Goal: Task Accomplishment & Management: Manage account settings

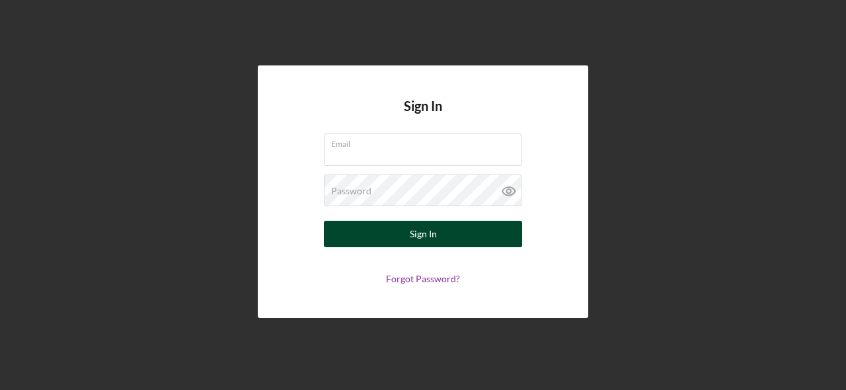
type input "[EMAIL_ADDRESS][DOMAIN_NAME]"
click at [434, 227] on div "Sign In" at bounding box center [423, 234] width 27 height 26
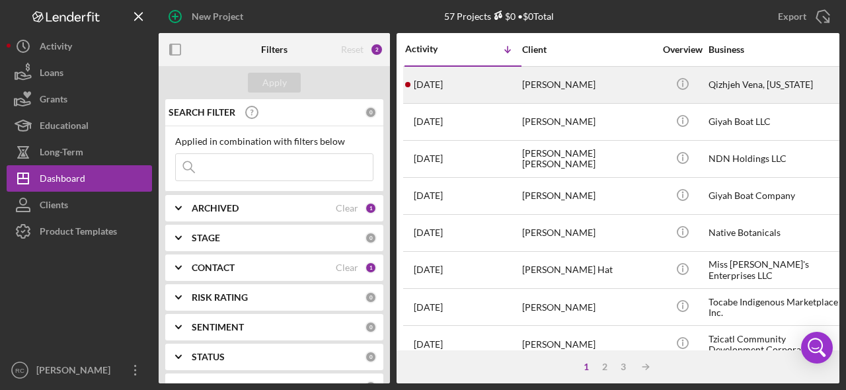
click at [540, 87] on div "[PERSON_NAME]" at bounding box center [588, 84] width 132 height 35
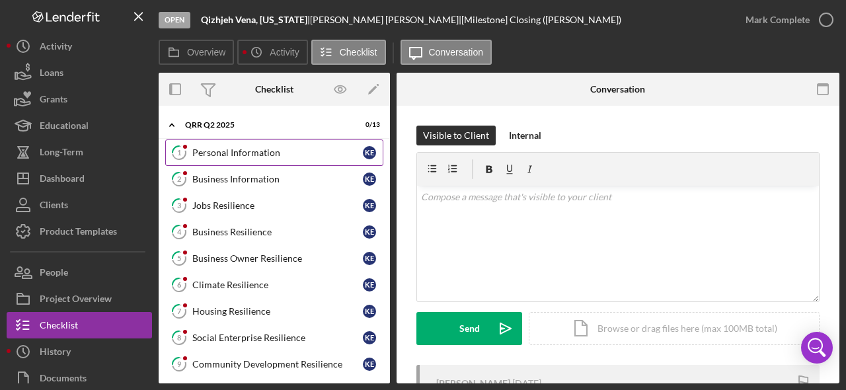
scroll to position [2, 0]
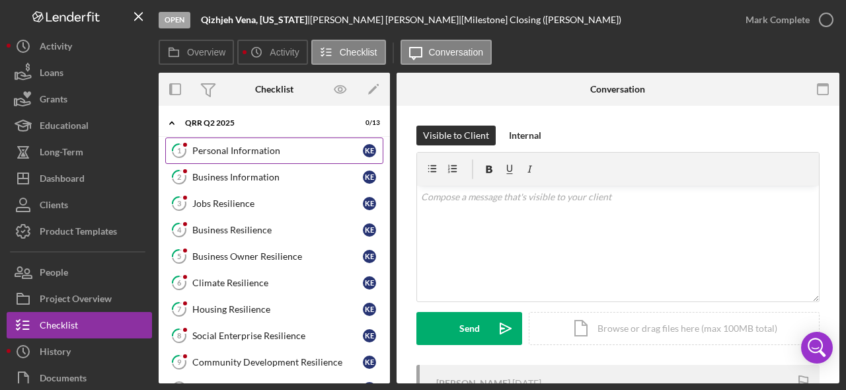
click at [280, 150] on div "Personal Information" at bounding box center [277, 150] width 171 height 11
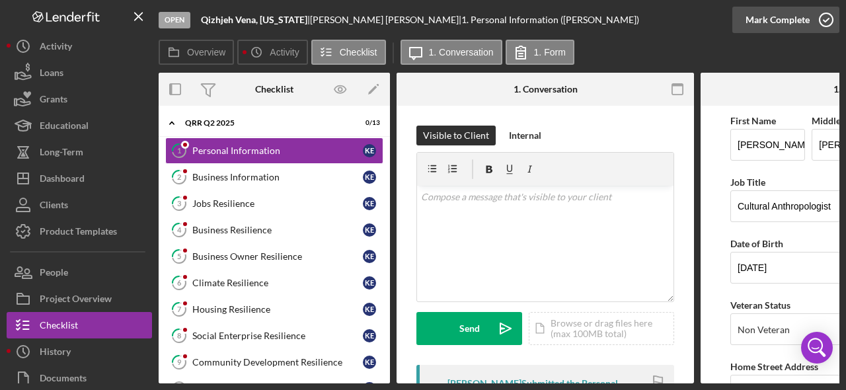
click at [833, 20] on icon "button" at bounding box center [826, 19] width 33 height 33
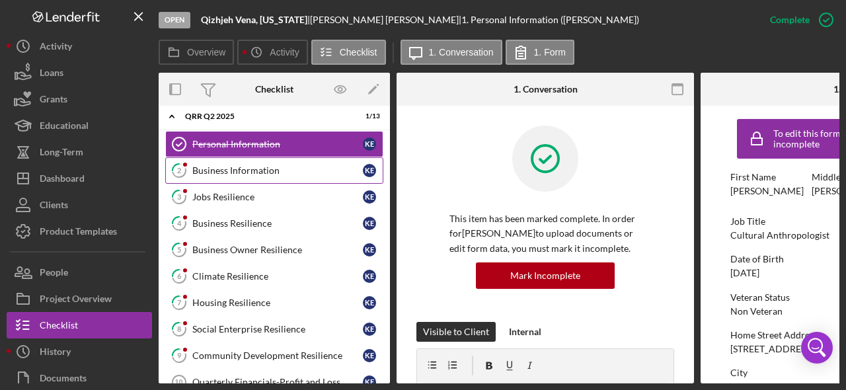
click at [276, 182] on link "2 Business Information K E" at bounding box center [274, 170] width 218 height 26
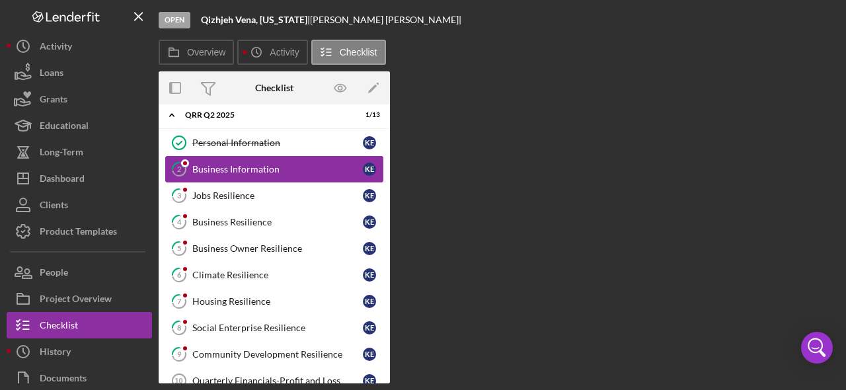
scroll to position [10, 0]
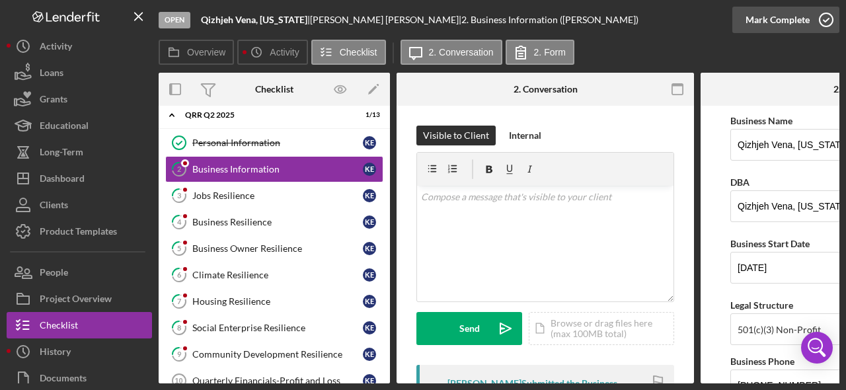
click at [825, 19] on icon "button" at bounding box center [826, 19] width 33 height 33
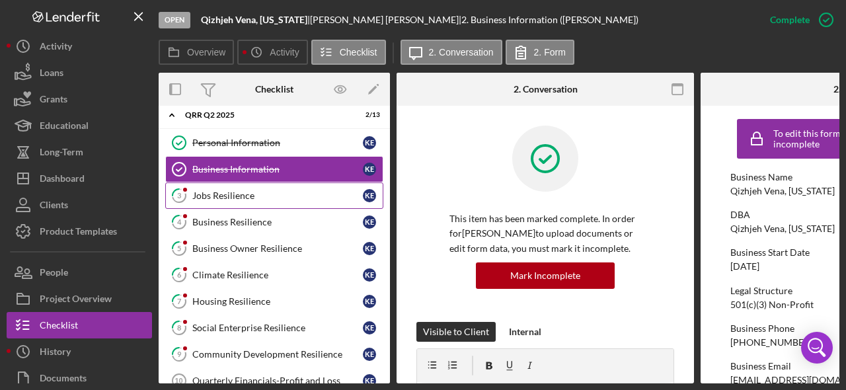
click at [230, 189] on link "3 Jobs Resilience K E" at bounding box center [274, 195] width 218 height 26
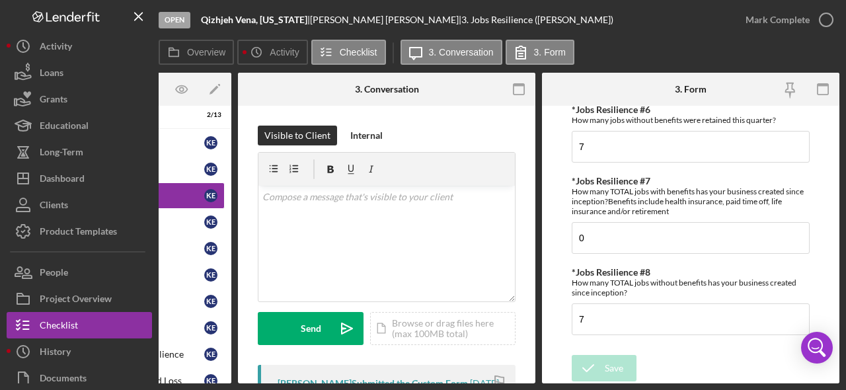
scroll to position [444, 0]
click at [826, 20] on icon "button" at bounding box center [826, 19] width 33 height 33
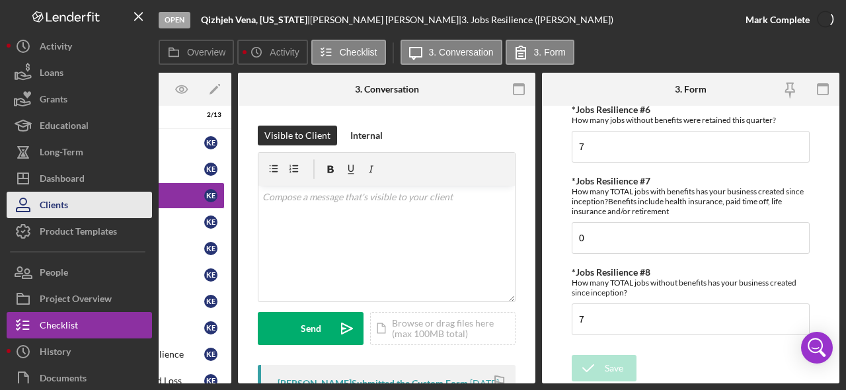
scroll to position [497, 0]
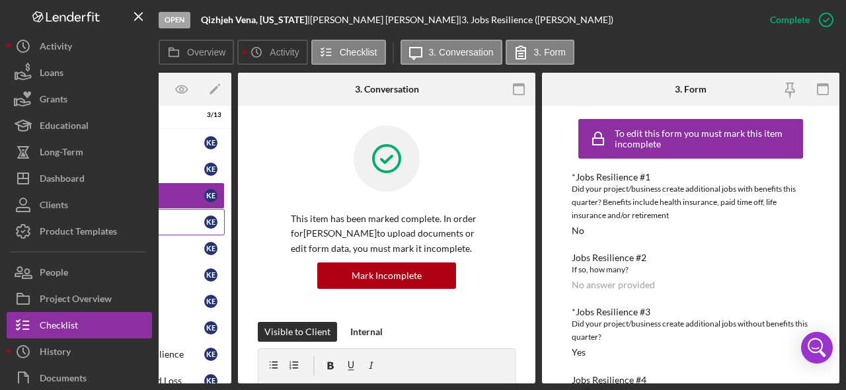
click at [183, 214] on link "4 Business Resilience K E" at bounding box center [116, 222] width 218 height 26
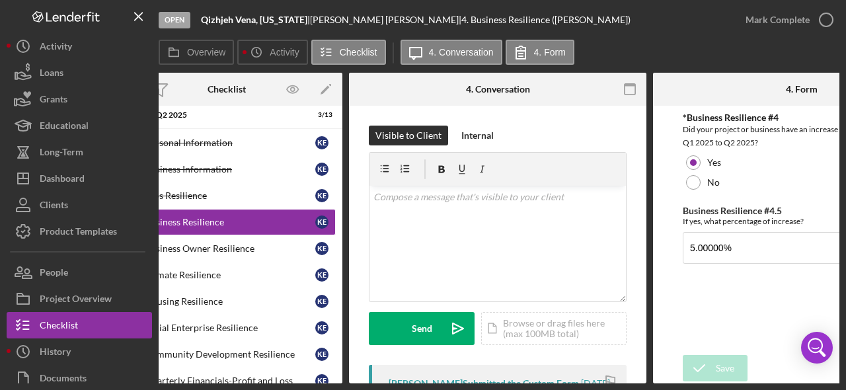
scroll to position [0, 56]
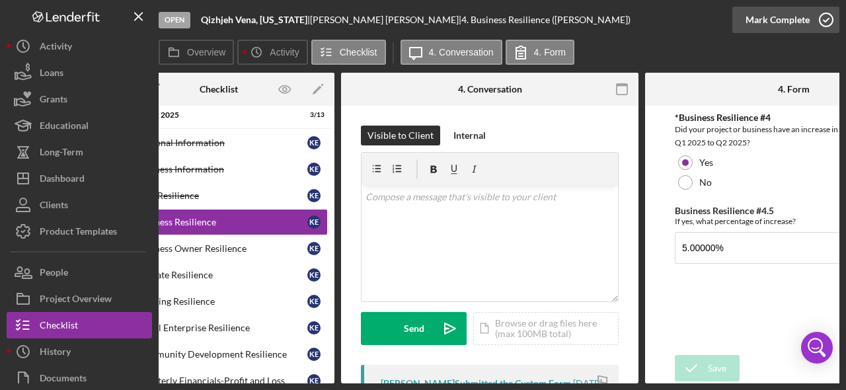
click at [831, 21] on icon "button" at bounding box center [826, 19] width 33 height 33
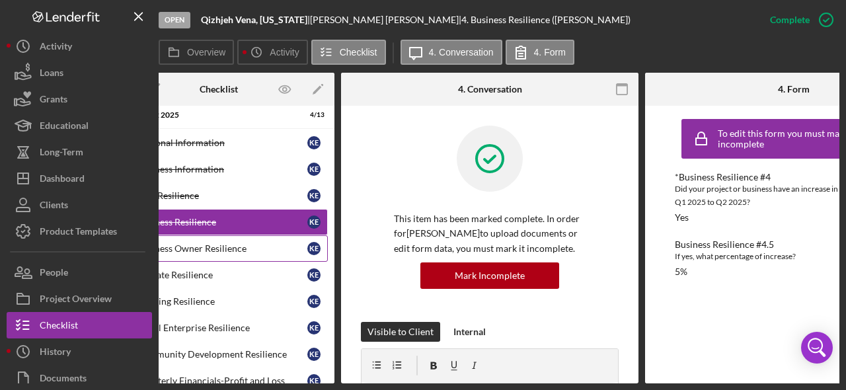
click at [246, 251] on div "Business Owner Resilience" at bounding box center [222, 248] width 171 height 11
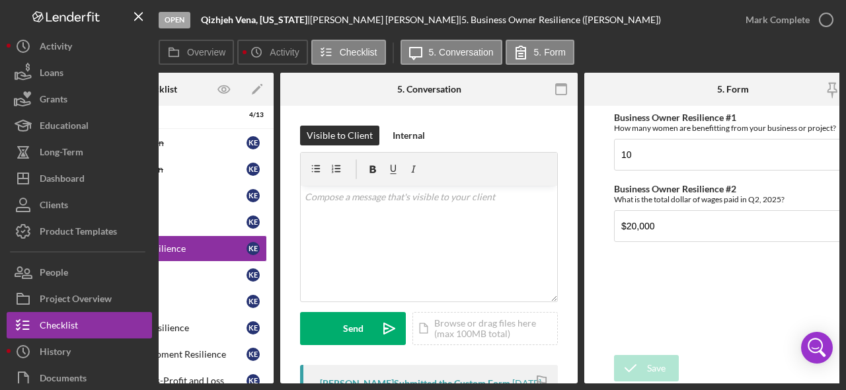
scroll to position [0, 118]
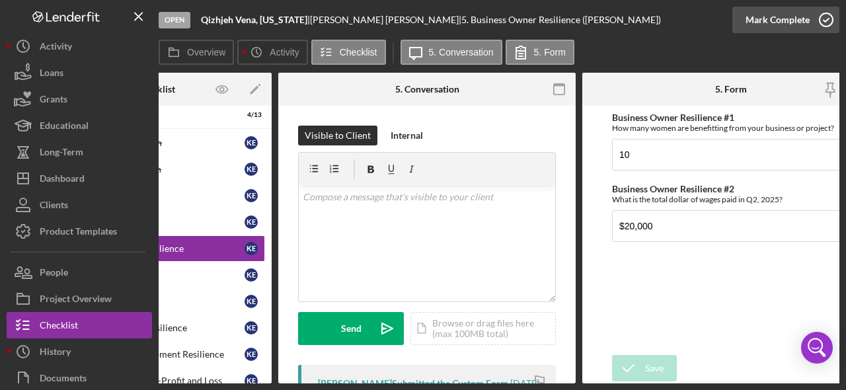
click at [830, 26] on icon "button" at bounding box center [826, 19] width 33 height 33
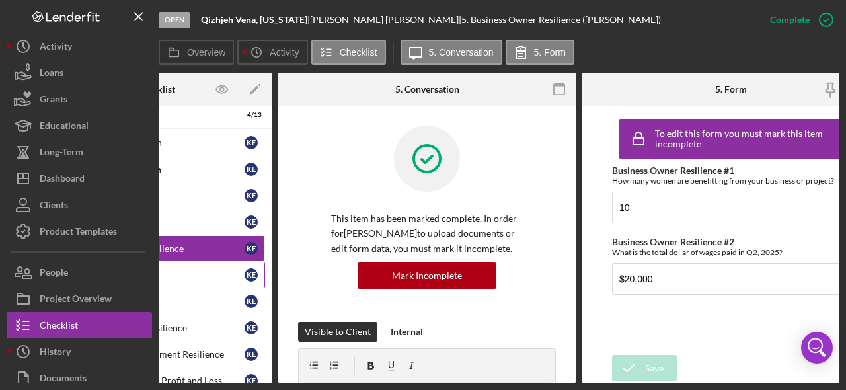
click at [226, 272] on div "Climate Resilience" at bounding box center [159, 275] width 171 height 11
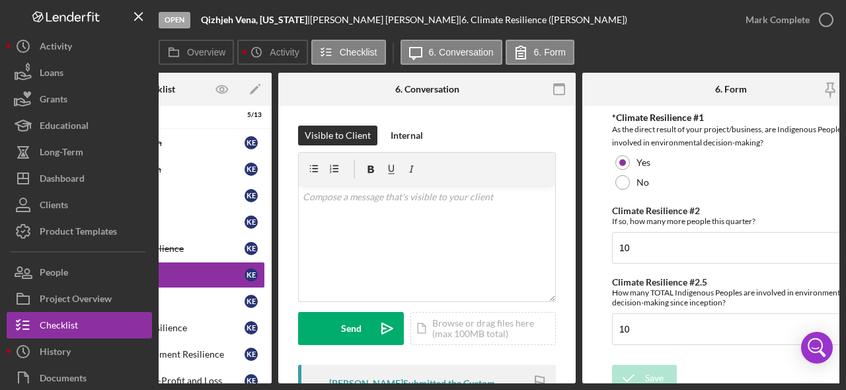
scroll to position [0, 159]
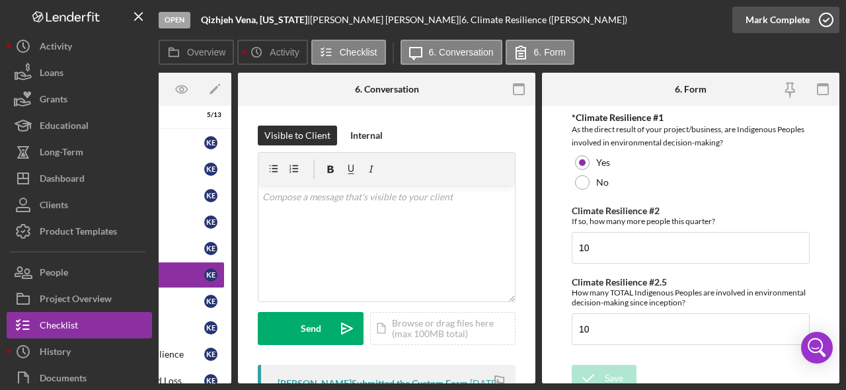
click at [824, 26] on circle "button" at bounding box center [826, 19] width 13 height 13
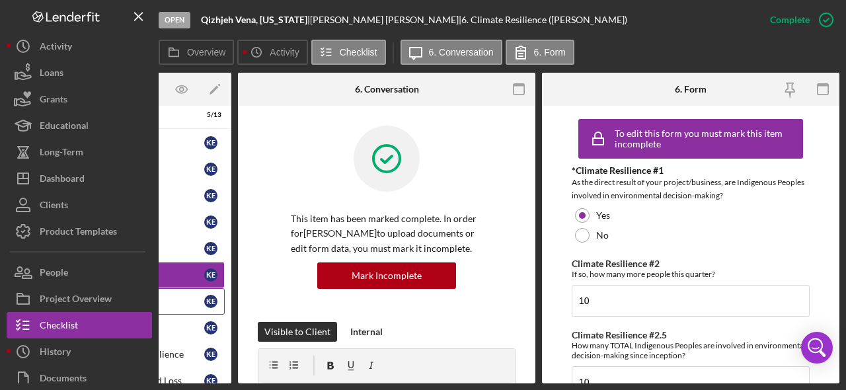
click at [194, 299] on div "Housing Resilience" at bounding box center [119, 301] width 171 height 11
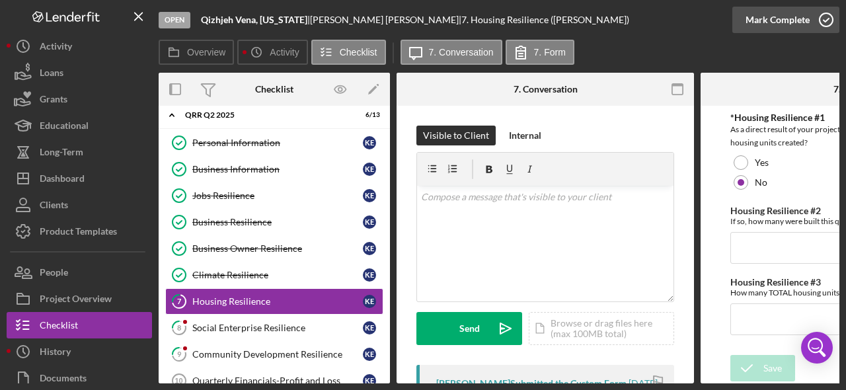
click at [833, 22] on icon "button" at bounding box center [826, 19] width 33 height 33
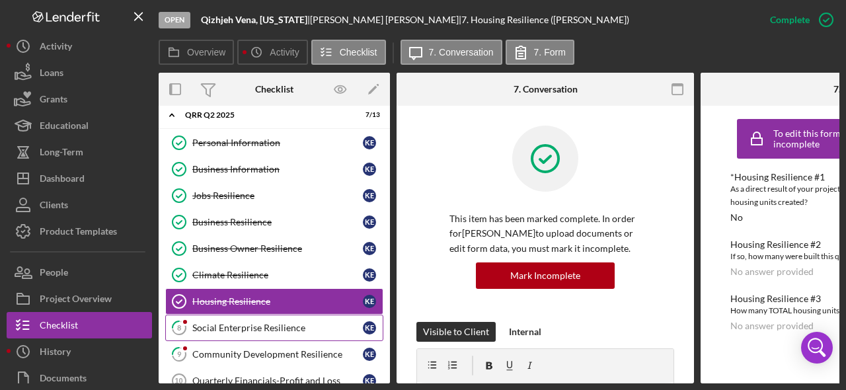
click at [267, 331] on div "Social Enterprise Resilience" at bounding box center [277, 328] width 171 height 11
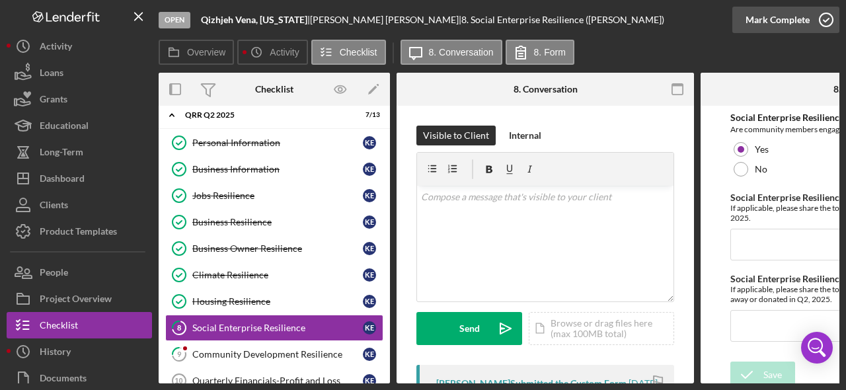
click at [822, 24] on icon "button" at bounding box center [826, 19] width 33 height 33
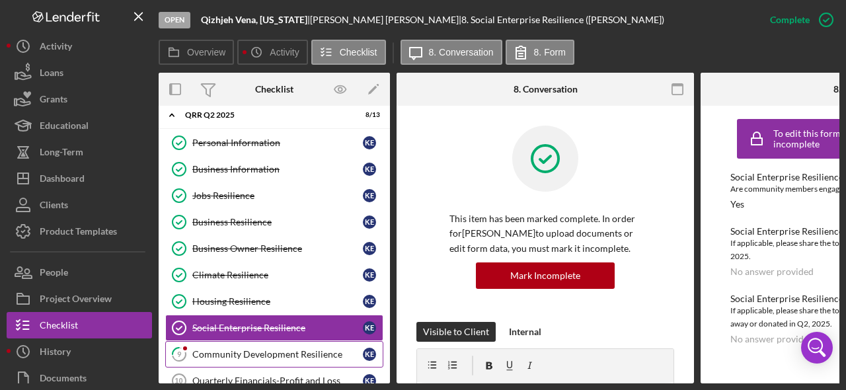
click at [277, 342] on link "9 Community Development Resilience K E" at bounding box center [274, 354] width 218 height 26
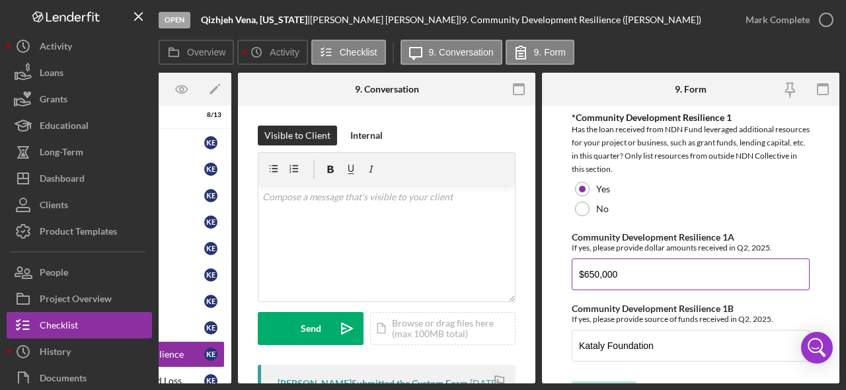
scroll to position [30, 0]
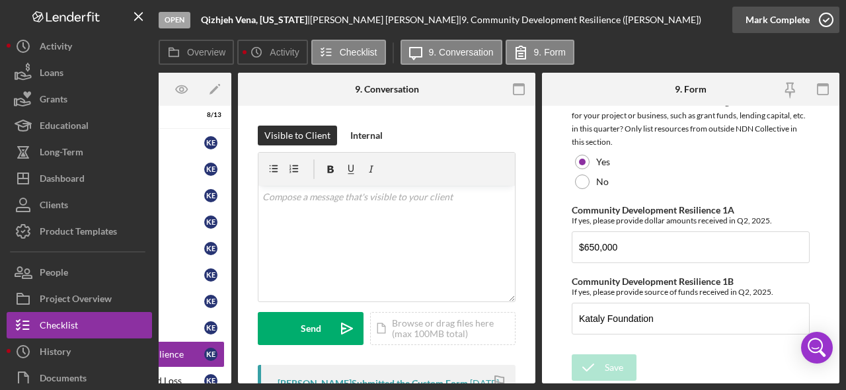
click at [830, 15] on icon "button" at bounding box center [826, 19] width 33 height 33
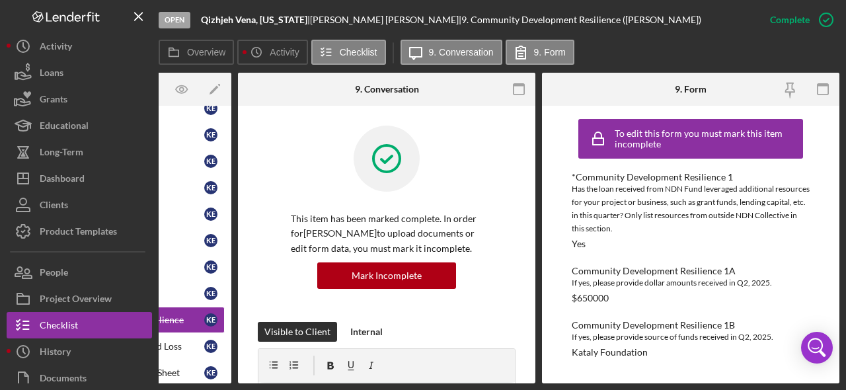
scroll to position [58, 0]
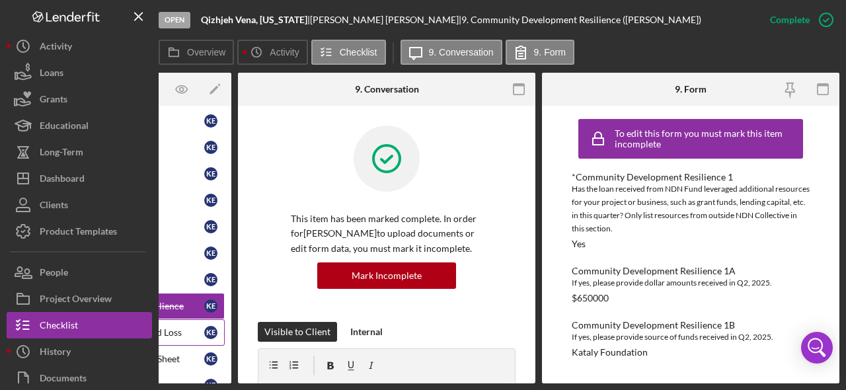
click at [168, 326] on link "Quarterly Financials-Profit and Loss 10 Quarterly Financials-Profit and Loss K E" at bounding box center [116, 332] width 218 height 26
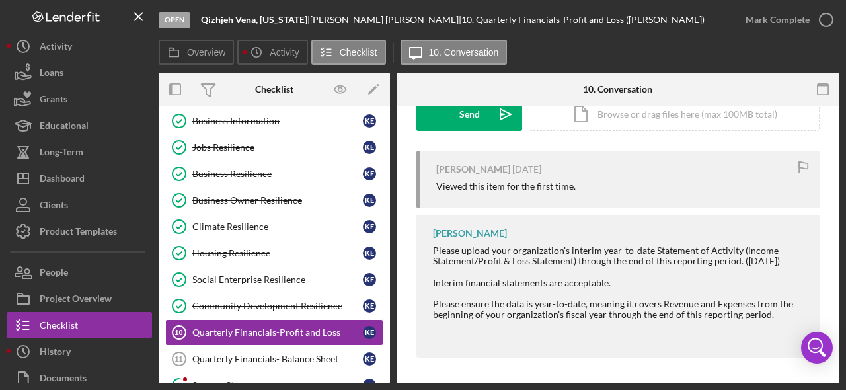
scroll to position [215, 0]
click at [824, 28] on icon "button" at bounding box center [826, 19] width 33 height 33
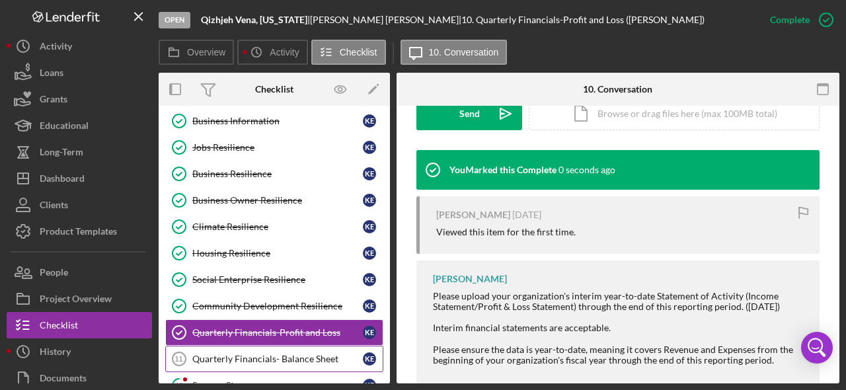
click at [314, 355] on div "Quarterly Financials- Balance Sheet" at bounding box center [277, 359] width 171 height 11
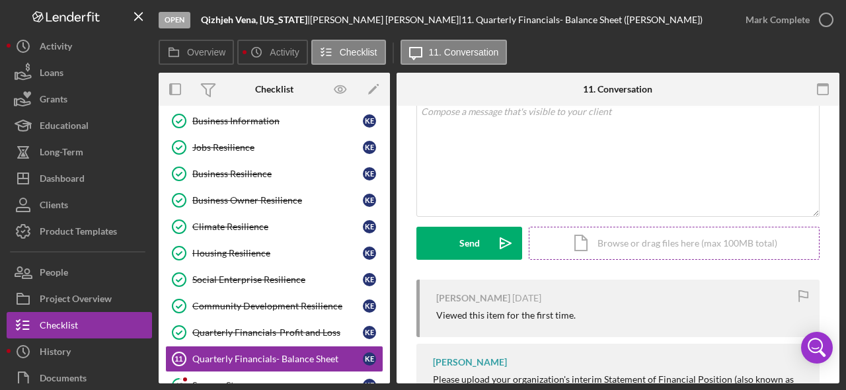
scroll to position [161, 0]
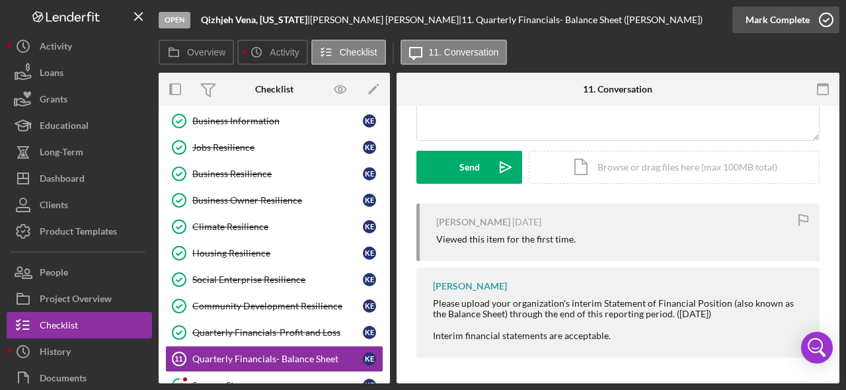
click at [824, 22] on icon "button" at bounding box center [826, 19] width 33 height 33
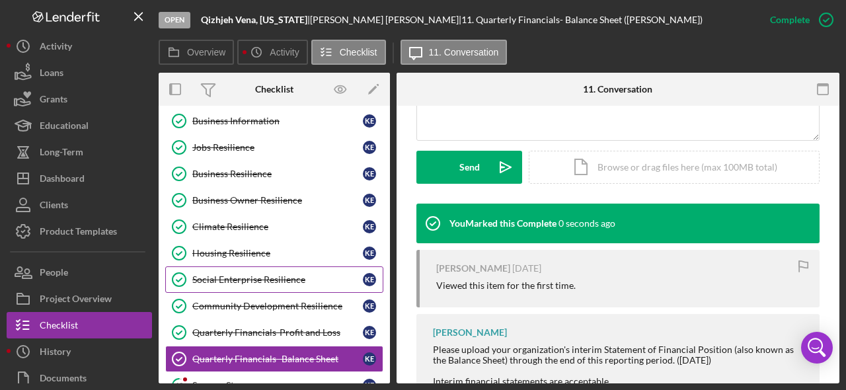
scroll to position [113, 0]
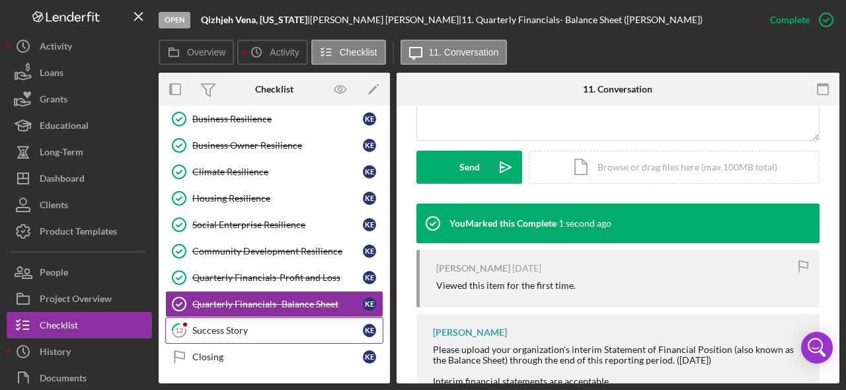
drag, startPoint x: 259, startPoint y: 338, endPoint x: 266, endPoint y: 337, distance: 6.7
click at [259, 338] on link "12 Success Story K E" at bounding box center [274, 330] width 218 height 26
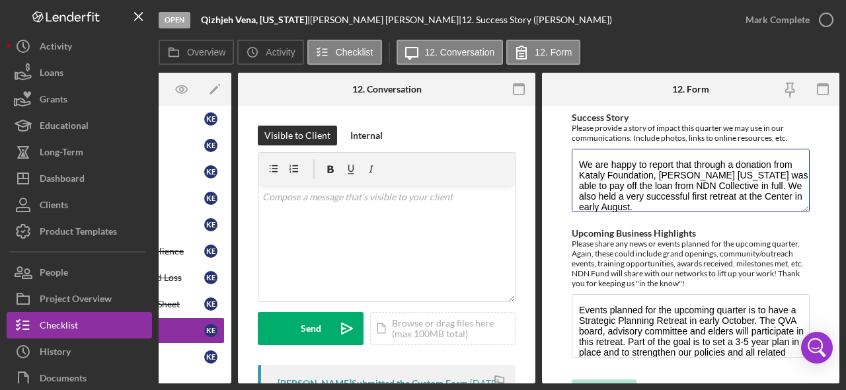
drag, startPoint x: 638, startPoint y: 196, endPoint x: 549, endPoint y: 130, distance: 111.5
click at [549, 130] on form "Success Story Please provide a story of impact this quarter we may use in our c…" at bounding box center [690, 245] width 297 height 278
drag, startPoint x: 631, startPoint y: 180, endPoint x: 487, endPoint y: 35, distance: 203.8
click at [0, 0] on div "Open [PERSON_NAME], [US_STATE] | [PERSON_NAME] | 12. Success Story ([PERSON_NAM…" at bounding box center [423, 195] width 846 height 390
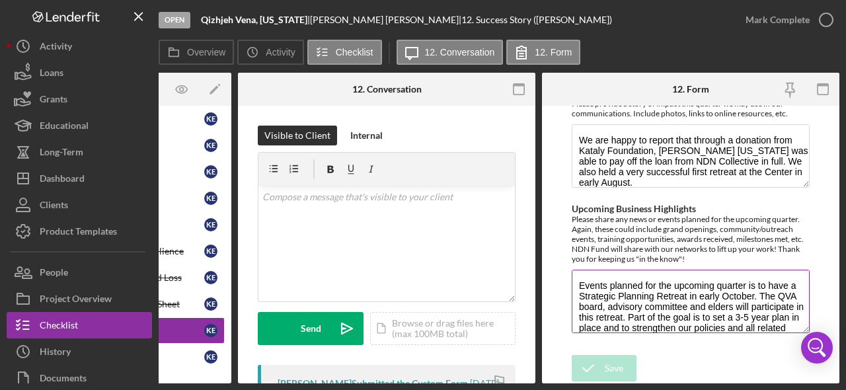
click at [693, 299] on textarea "Events planned for the upcoming quarter is to have a Strategic Planning Retreat…" at bounding box center [691, 301] width 238 height 63
drag, startPoint x: 693, startPoint y: 295, endPoint x: 516, endPoint y: 9, distance: 336.4
click at [0, 0] on div "Open [PERSON_NAME], [US_STATE] | [PERSON_NAME] | 12. Success Story ([PERSON_NAM…" at bounding box center [423, 195] width 846 height 390
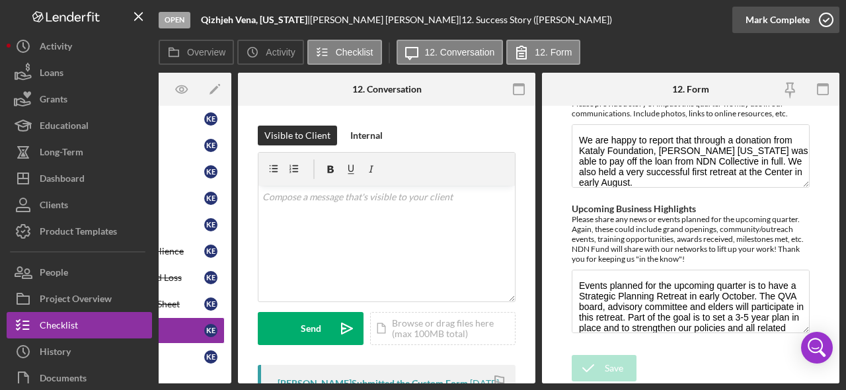
click at [833, 27] on icon "button" at bounding box center [826, 19] width 33 height 33
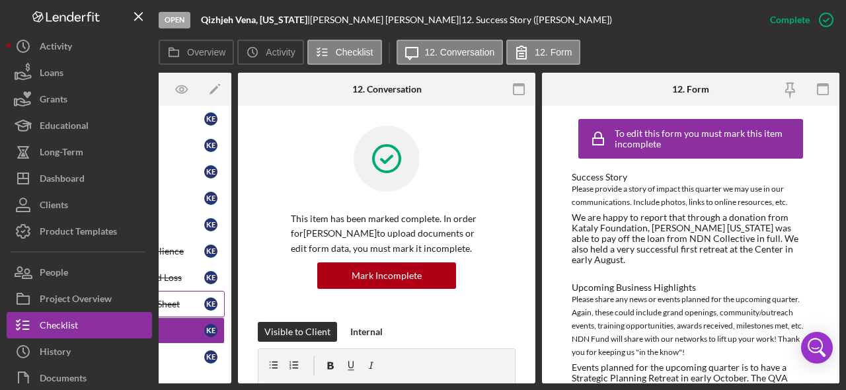
scroll to position [117, 0]
click at [191, 352] on div "Closing" at bounding box center [119, 357] width 171 height 11
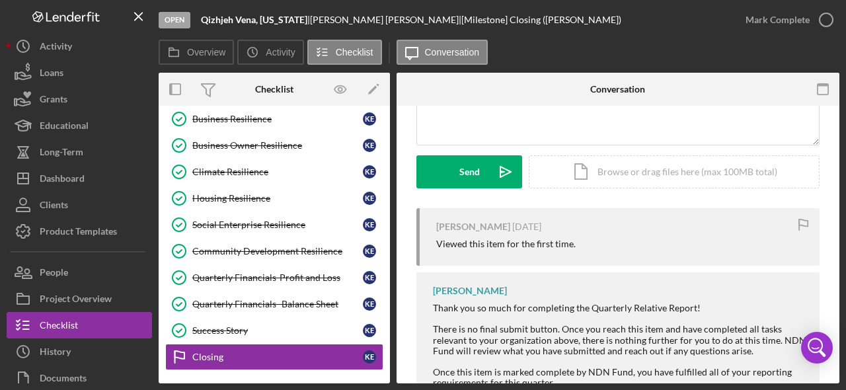
scroll to position [155, 0]
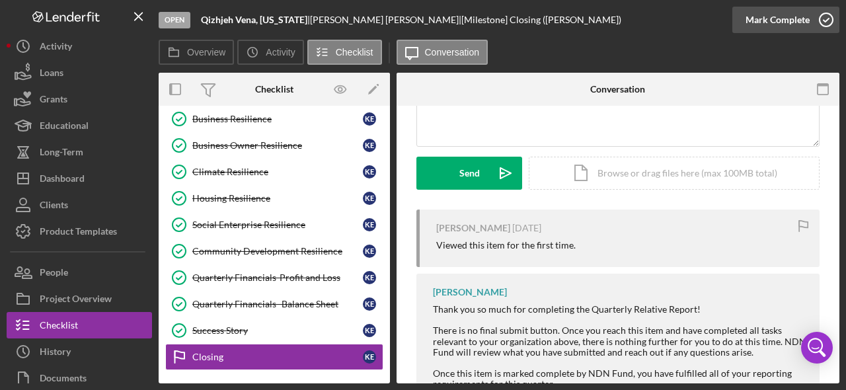
click at [827, 20] on icon "button" at bounding box center [826, 19] width 33 height 33
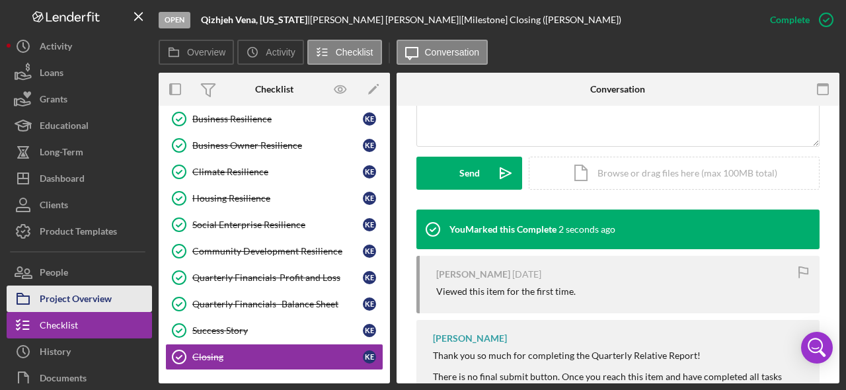
click at [87, 307] on div "Project Overview" at bounding box center [76, 301] width 72 height 30
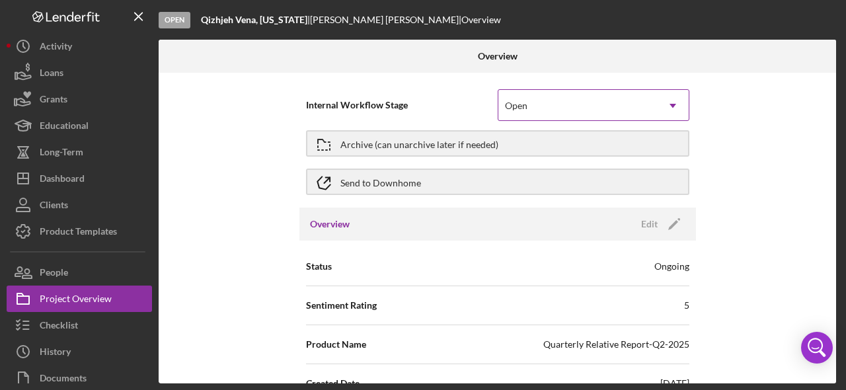
click at [565, 107] on div "Open" at bounding box center [577, 106] width 159 height 30
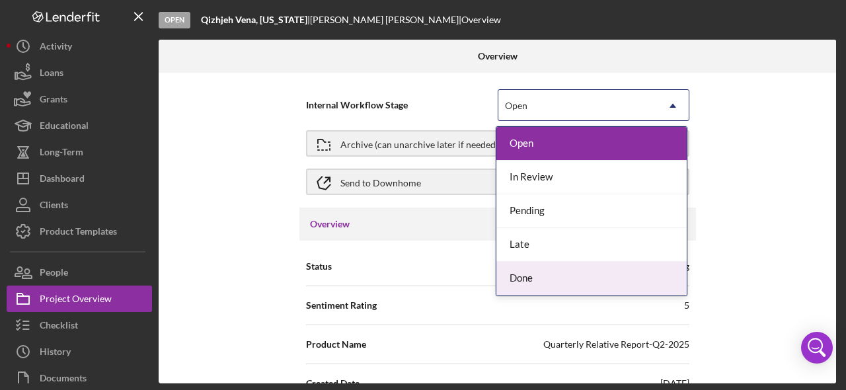
click at [524, 274] on div "Done" at bounding box center [591, 279] width 190 height 34
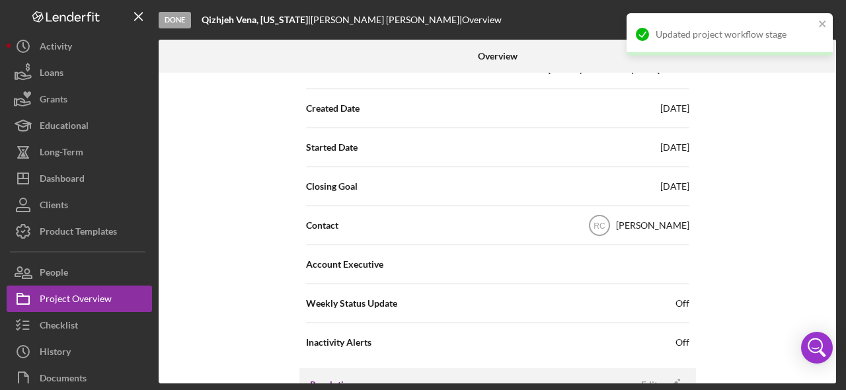
scroll to position [390, 0]
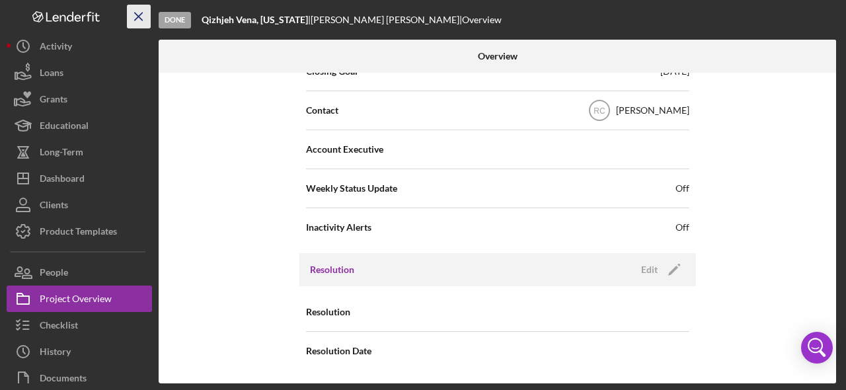
click at [140, 15] on icon "Icon/Menu Close" at bounding box center [139, 17] width 30 height 30
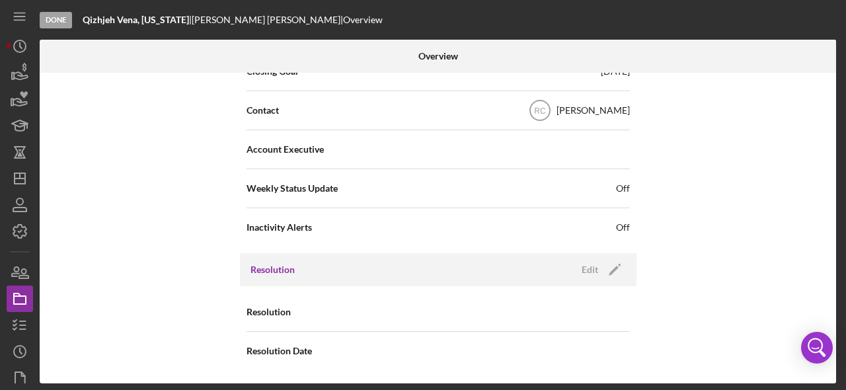
click at [66, 20] on div "Done" at bounding box center [56, 20] width 32 height 17
click at [58, 20] on div "Done" at bounding box center [56, 20] width 32 height 17
click at [13, 15] on icon "Icon/Menu" at bounding box center [20, 17] width 30 height 30
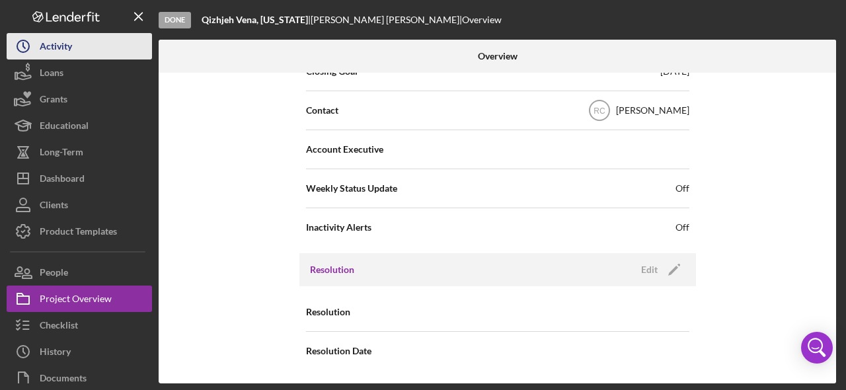
click at [94, 46] on button "Icon/History Activity" at bounding box center [79, 46] width 145 height 26
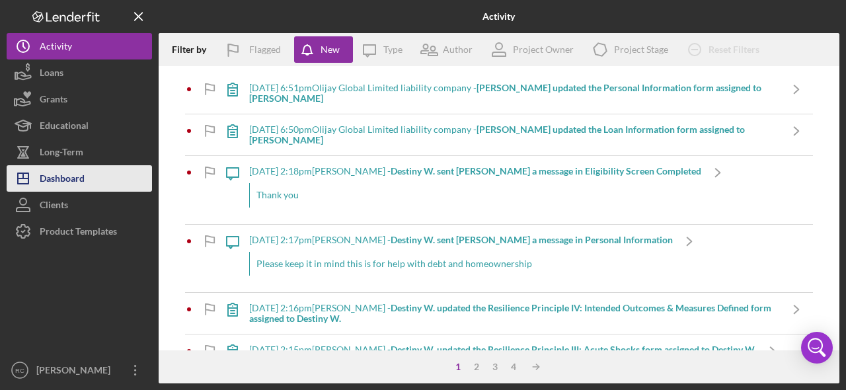
click at [88, 182] on button "Icon/Dashboard Dashboard" at bounding box center [79, 178] width 145 height 26
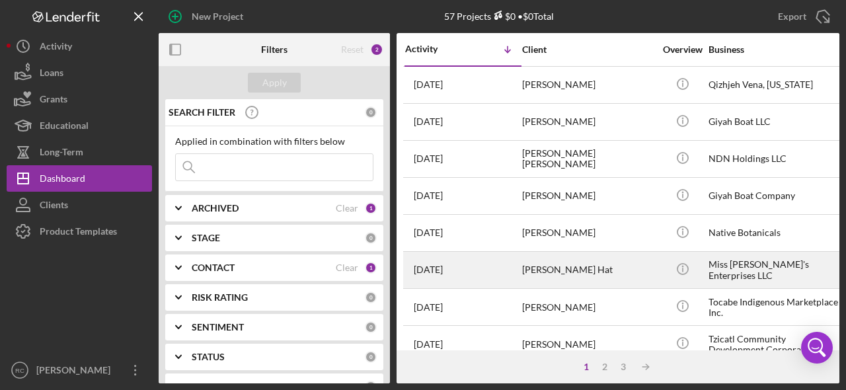
click at [749, 270] on div "Miss [PERSON_NAME]'s Enterprises LLC" at bounding box center [775, 270] width 132 height 35
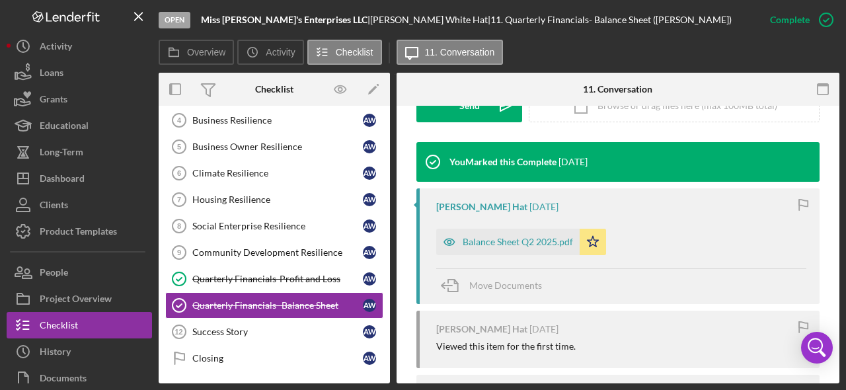
scroll to position [420, 0]
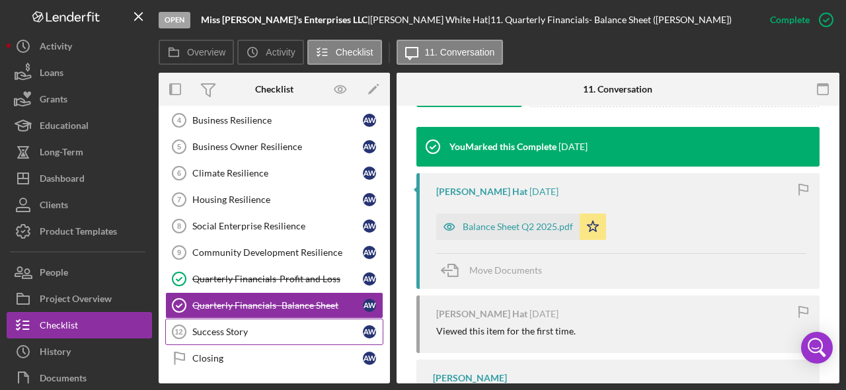
click at [282, 326] on link "Success Story 12 Success Story A W" at bounding box center [274, 332] width 218 height 26
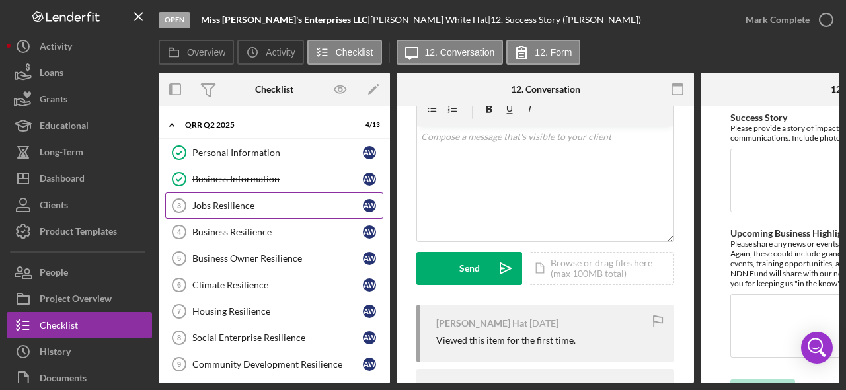
click at [261, 205] on div "Jobs Resilience" at bounding box center [277, 205] width 171 height 11
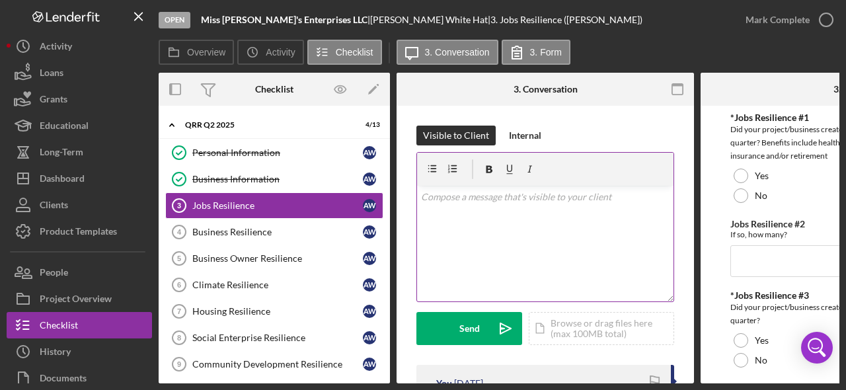
click at [480, 211] on div "v Color teal Color pink Remove color Add row above Add row below Add column bef…" at bounding box center [545, 244] width 257 height 116
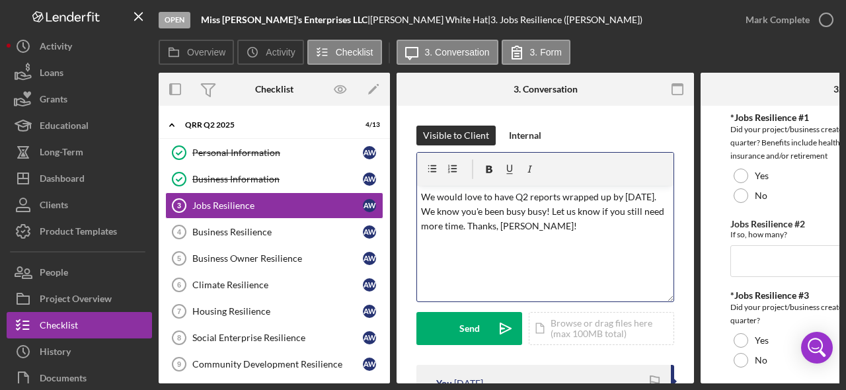
click at [522, 209] on p "We would love to have Q2 reports wrapped up by [DATE]. We know you'e been busy …" at bounding box center [545, 212] width 249 height 44
click at [602, 229] on p "We would love to have Q2 reports wrapped up by [DATE]. We know you've been busy…" at bounding box center [545, 212] width 249 height 44
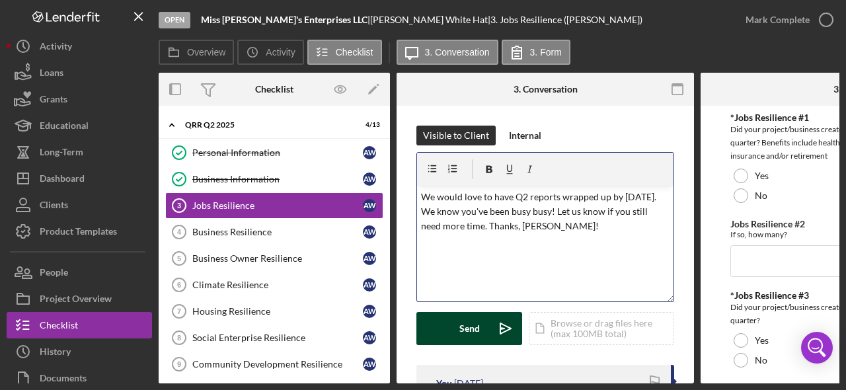
click at [485, 327] on button "Send Icon/icon-invite-send" at bounding box center [469, 328] width 106 height 33
